Goal: Transaction & Acquisition: Purchase product/service

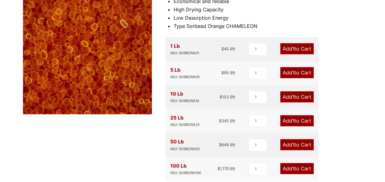
scroll to position [105, 0]
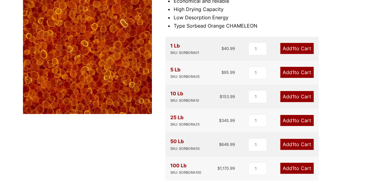
click at [364, 96] on div "Our website has detected that you are using an outdated browser that will preve…" at bounding box center [192, 179] width 385 height 569
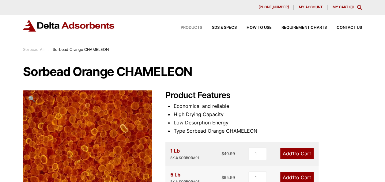
click at [195, 26] on span "Products" at bounding box center [191, 28] width 21 height 4
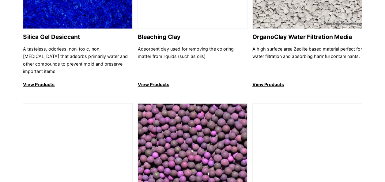
scroll to position [273, 0]
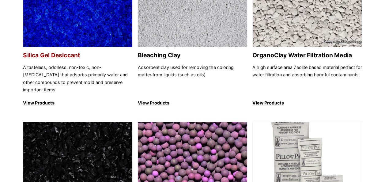
click at [27, 103] on p "View Products" at bounding box center [78, 102] width 110 height 7
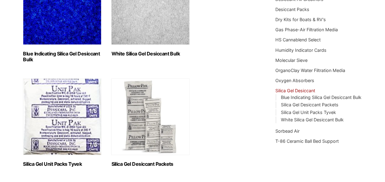
scroll to position [163, 0]
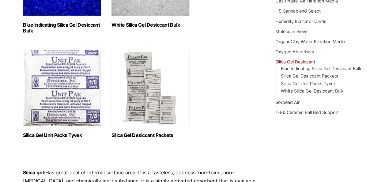
click at [65, 22] on h2 "Blue Indicating Silica Gel Desiccant Bulk (2)" at bounding box center [62, 28] width 78 height 12
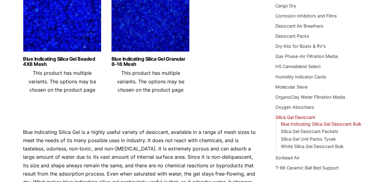
scroll to position [108, 0]
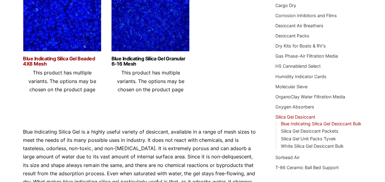
click at [55, 58] on link "Blue Indicating Silica Gel Beaded 4X8 Mesh" at bounding box center [62, 61] width 78 height 10
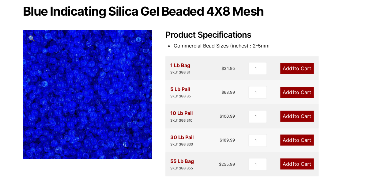
scroll to position [57, 0]
